Goal: Check status: Check status

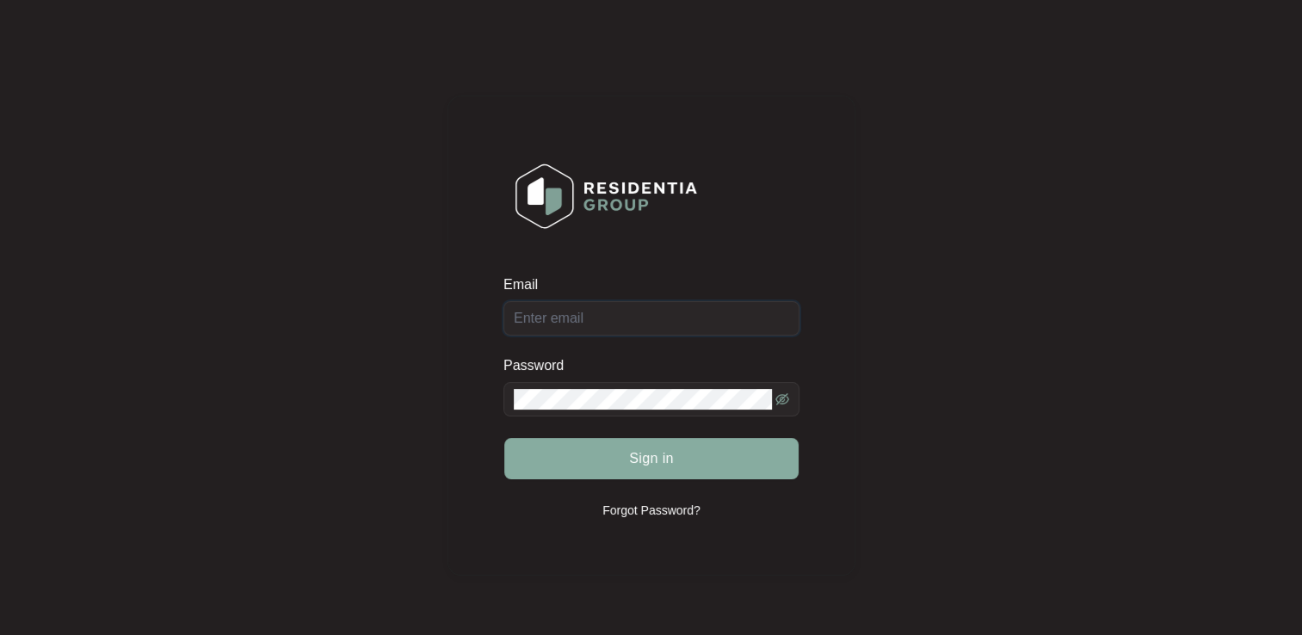
type input "[EMAIL_ADDRESS][DOMAIN_NAME]"
click at [695, 458] on button "Sign in" at bounding box center [651, 458] width 294 height 41
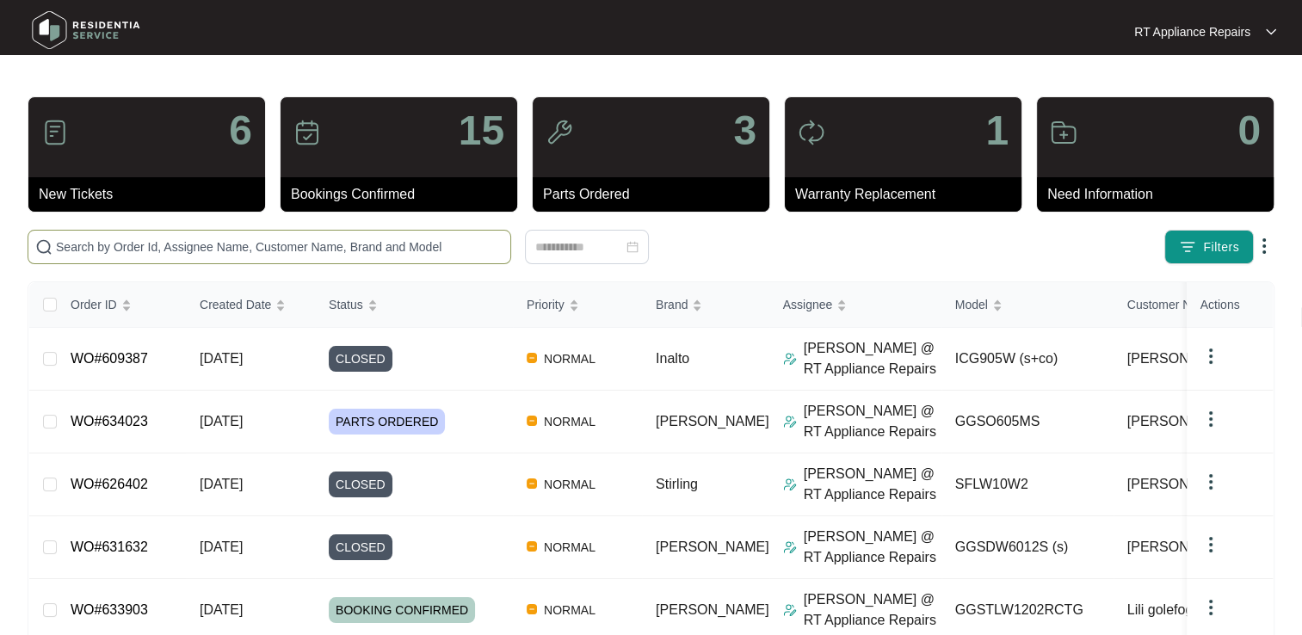
paste input "WO#633639"
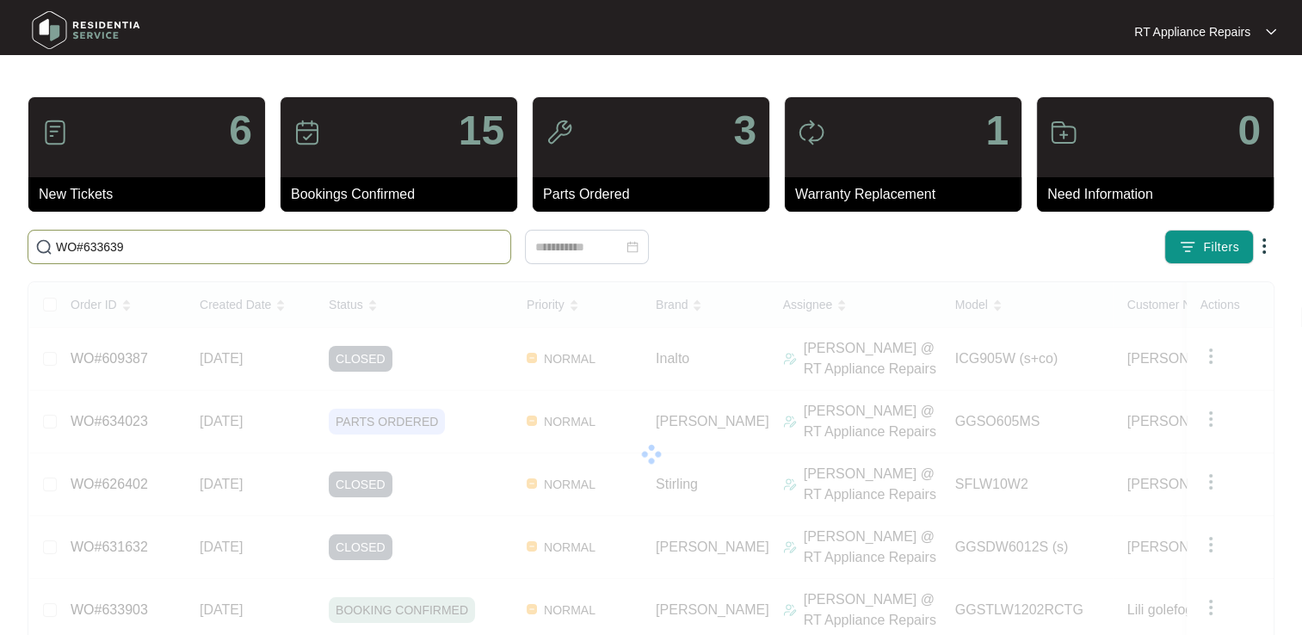
type input "WO#633639"
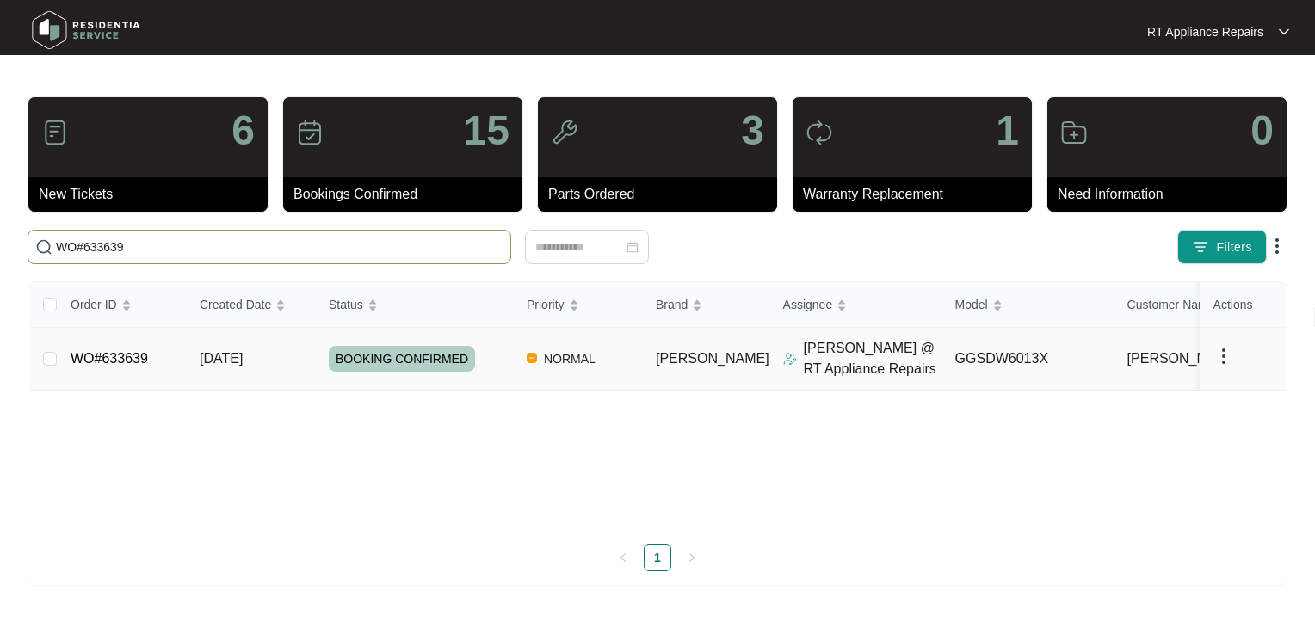
click at [126, 362] on link "WO#633639" at bounding box center [109, 358] width 77 height 15
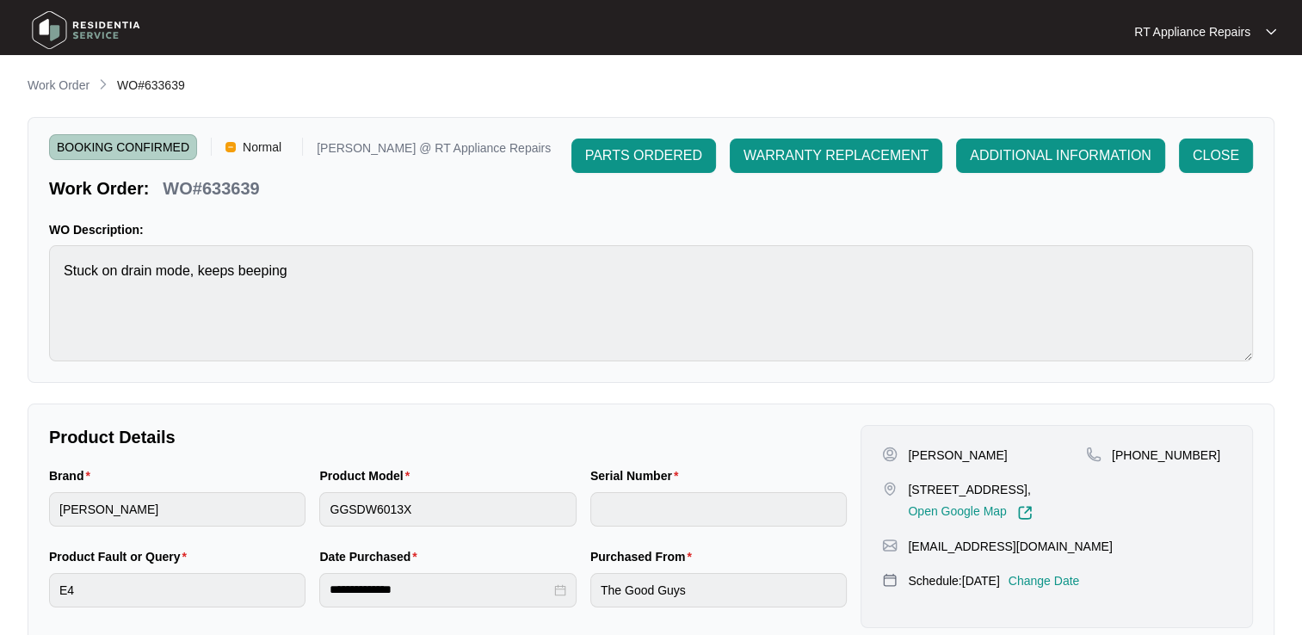
click at [1219, 34] on p "RT Appliance Repairs" at bounding box center [1192, 31] width 116 height 17
